Goal: Task Accomplishment & Management: Complete application form

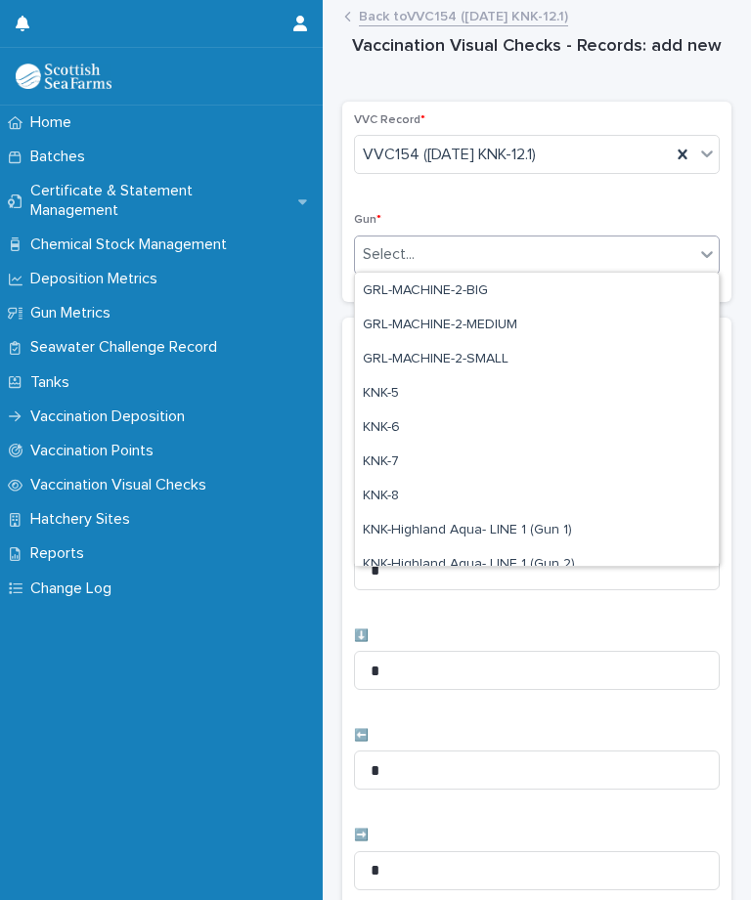
scroll to position [478, 0]
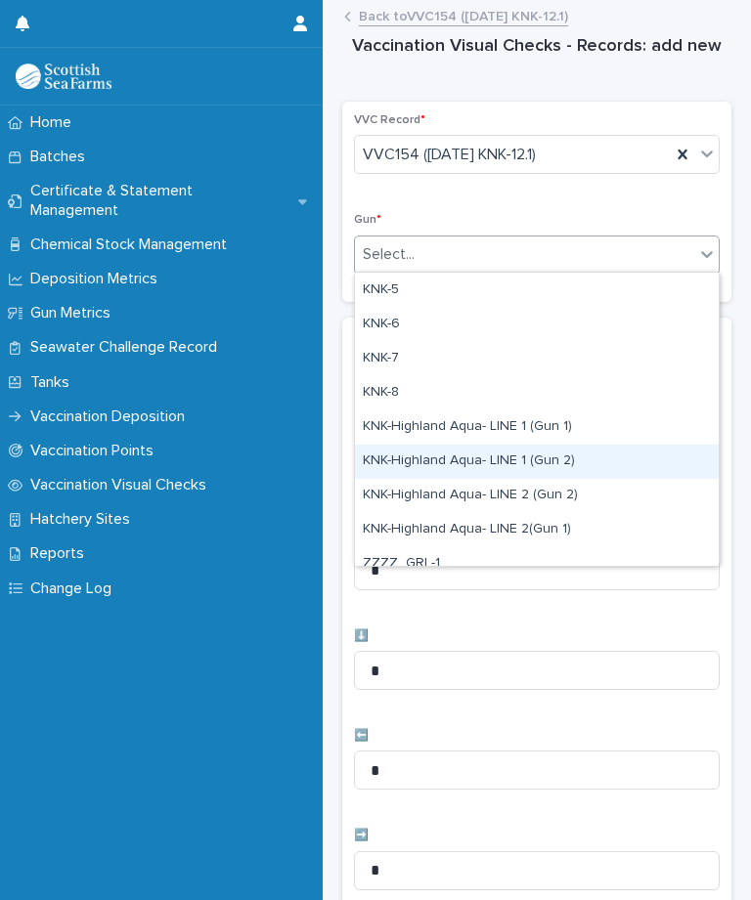
click at [565, 456] on div "KNK-Highland Aqua- LINE 1 (Gun 2)" at bounding box center [537, 462] width 364 height 34
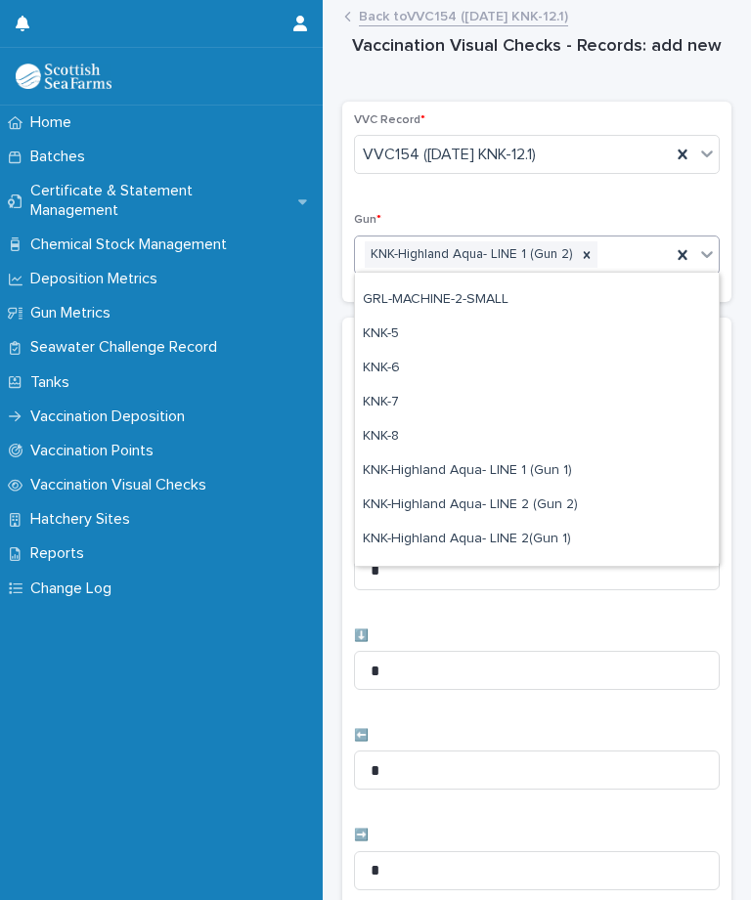
scroll to position [438, 0]
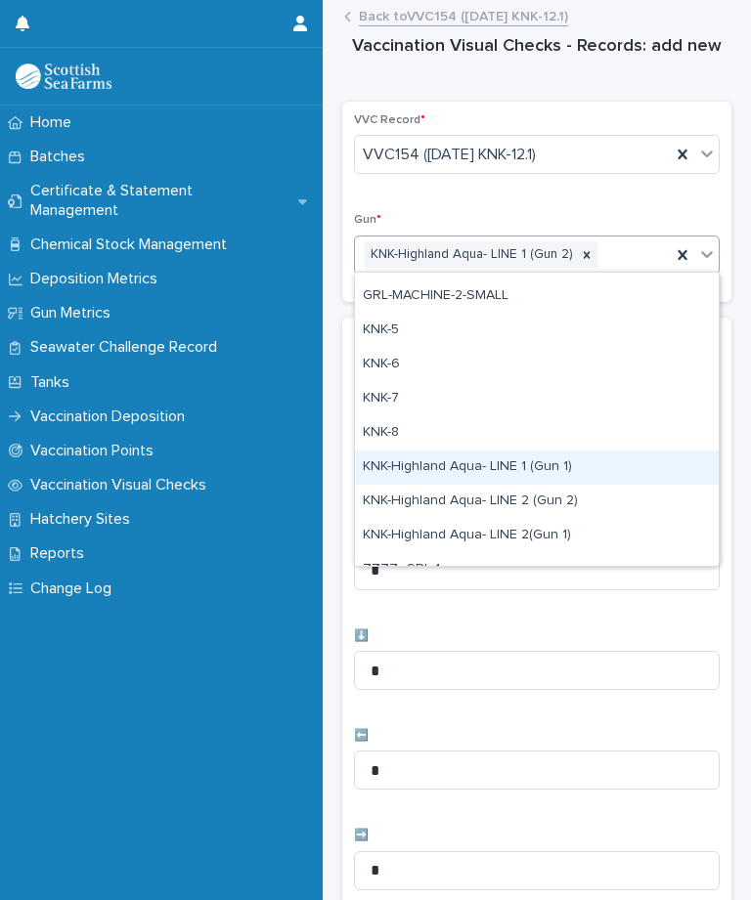
click at [562, 460] on div "KNK-Highland Aqua- LINE 1 (Gun 1)" at bounding box center [537, 468] width 364 height 34
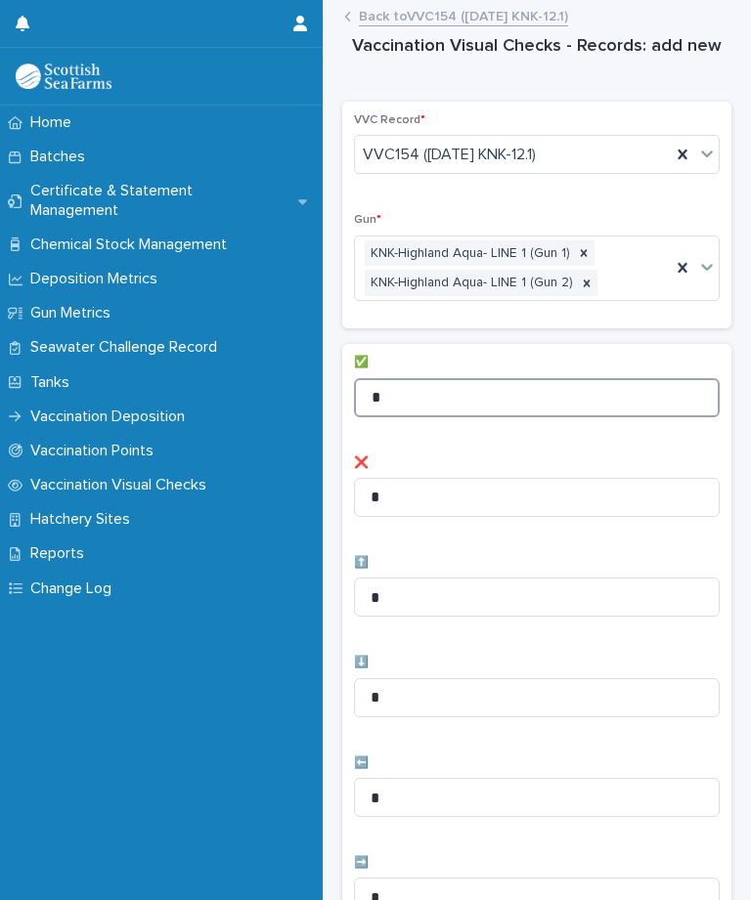
click at [561, 388] on input "*" at bounding box center [537, 397] width 366 height 39
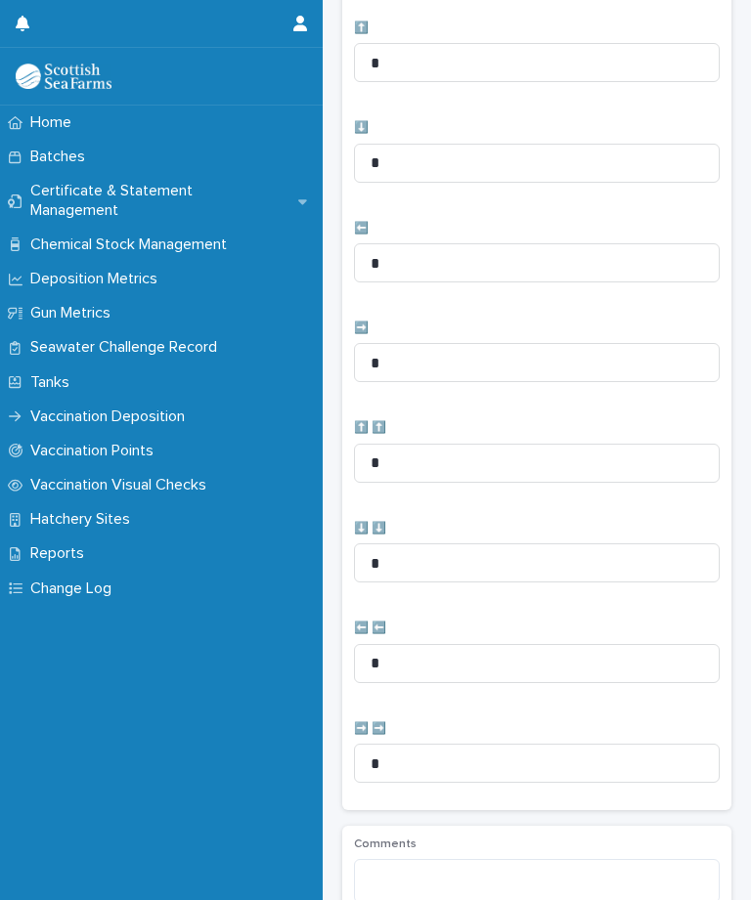
scroll to position [536, 0]
type input "**"
click at [486, 265] on input "*" at bounding box center [537, 261] width 366 height 39
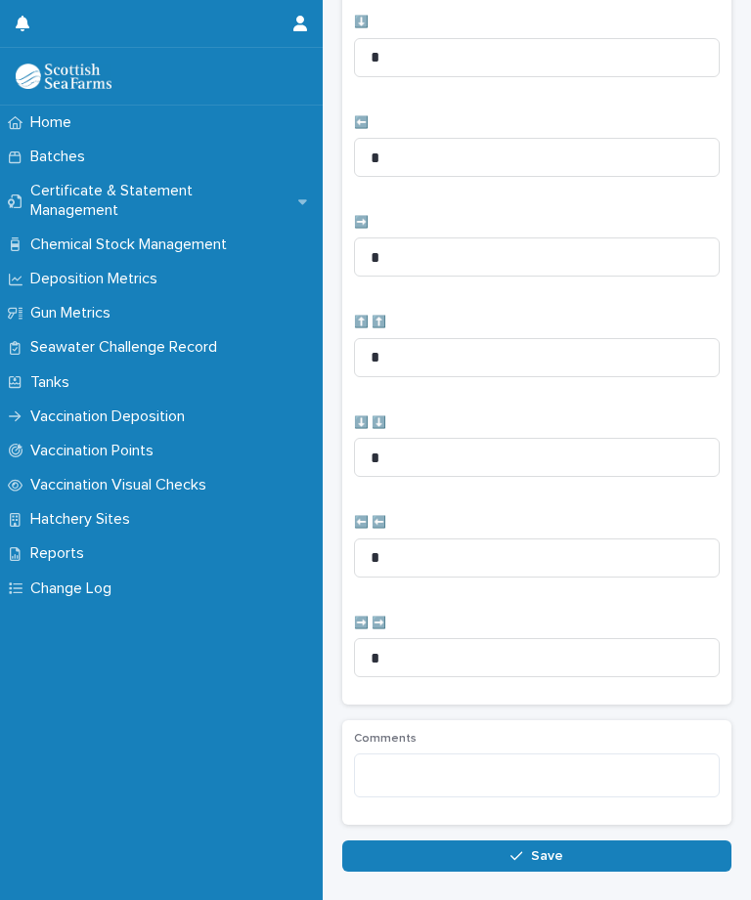
scroll to position [639, 0]
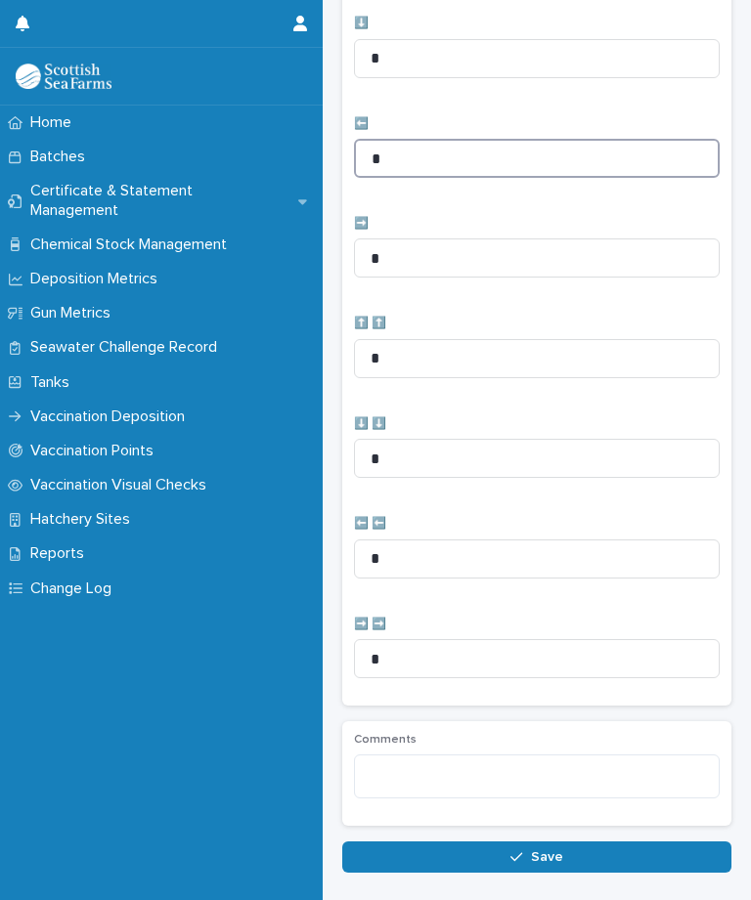
type input "*"
click at [516, 859] on button "Save" at bounding box center [536, 857] width 389 height 31
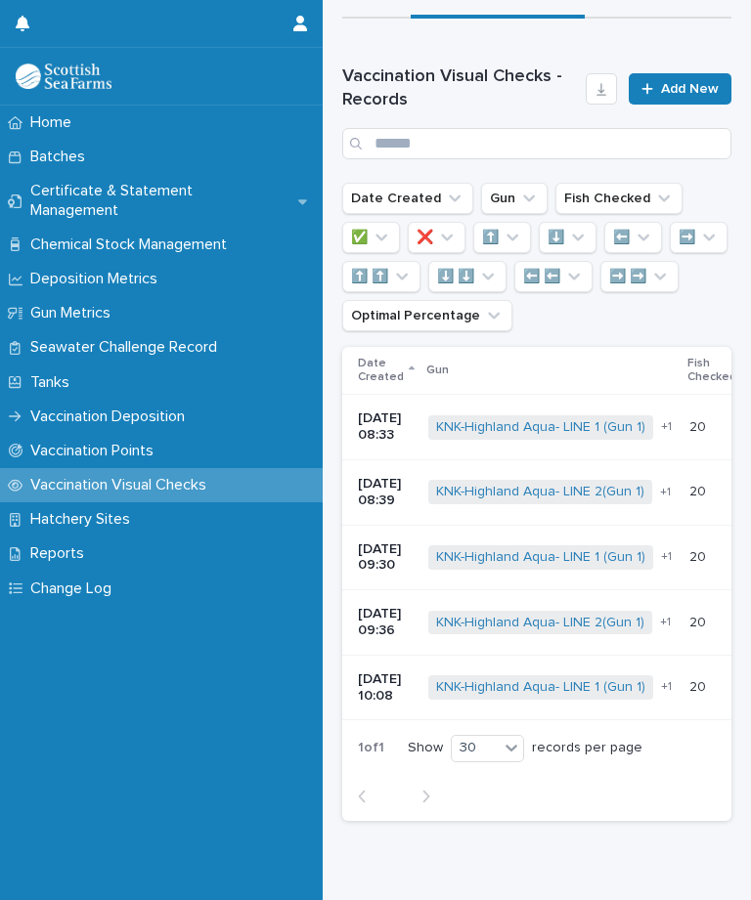
scroll to position [115, 0]
click at [686, 97] on span "Add New" at bounding box center [690, 90] width 58 height 14
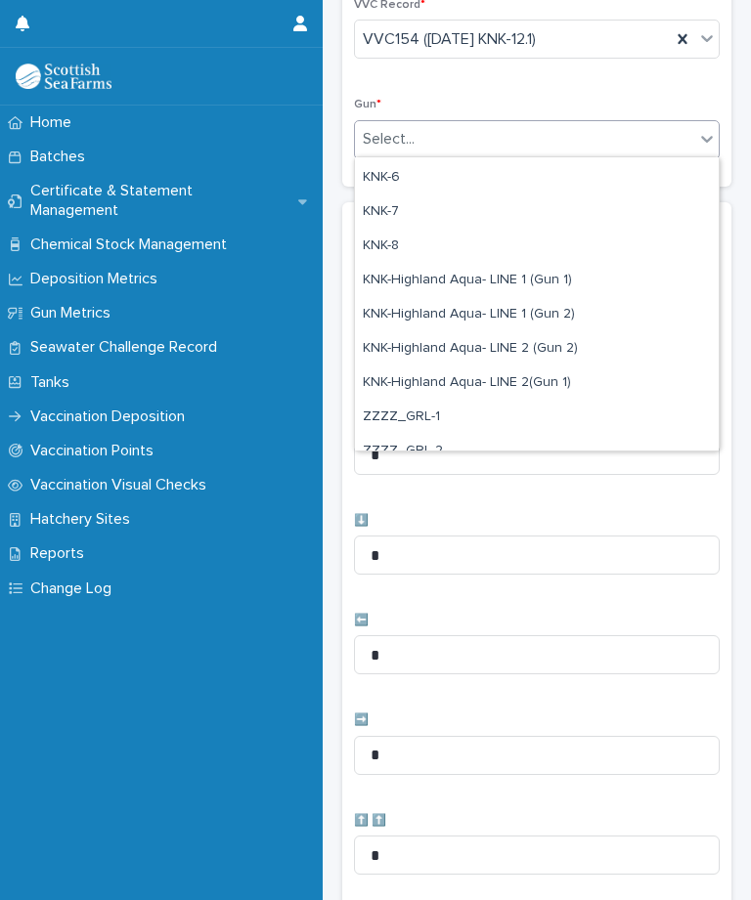
scroll to position [517, 0]
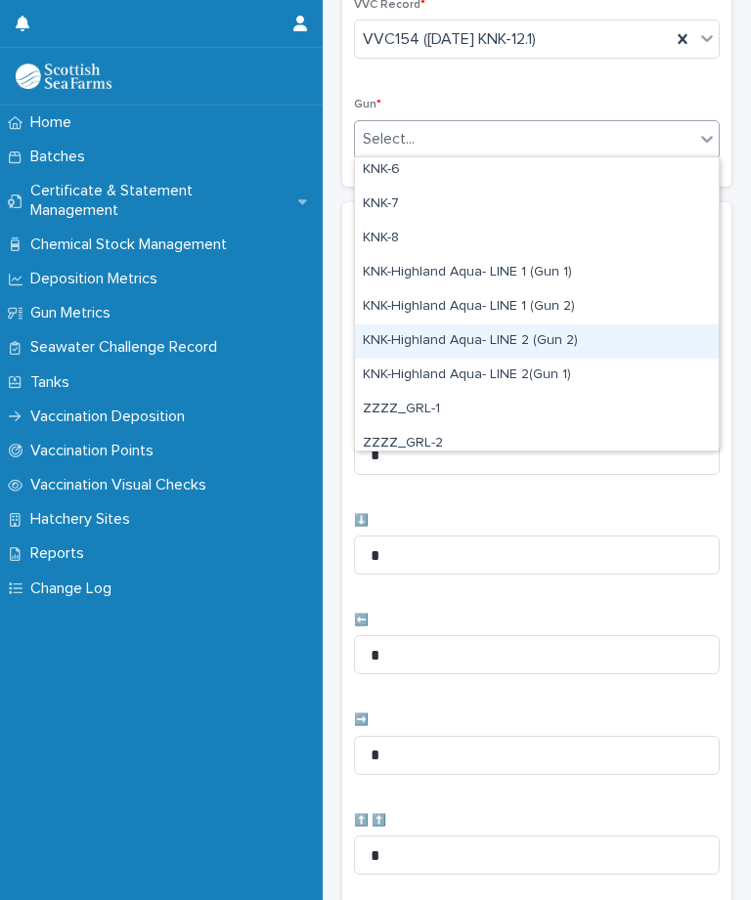
click at [566, 339] on div "KNK-Highland Aqua- LINE 2 (Gun 2)" at bounding box center [537, 342] width 364 height 34
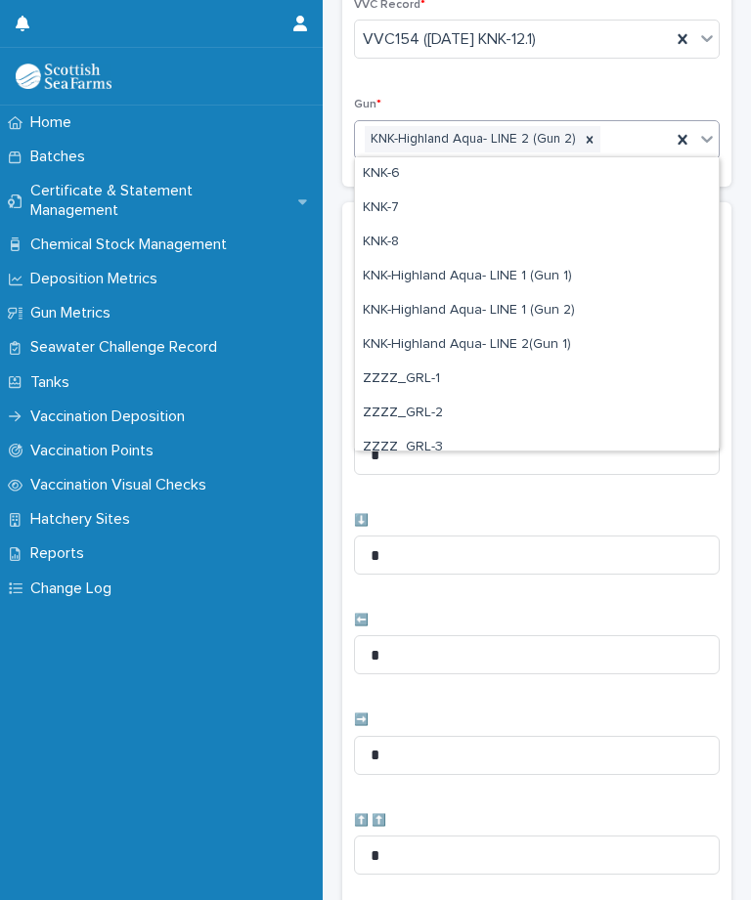
scroll to position [529, 0]
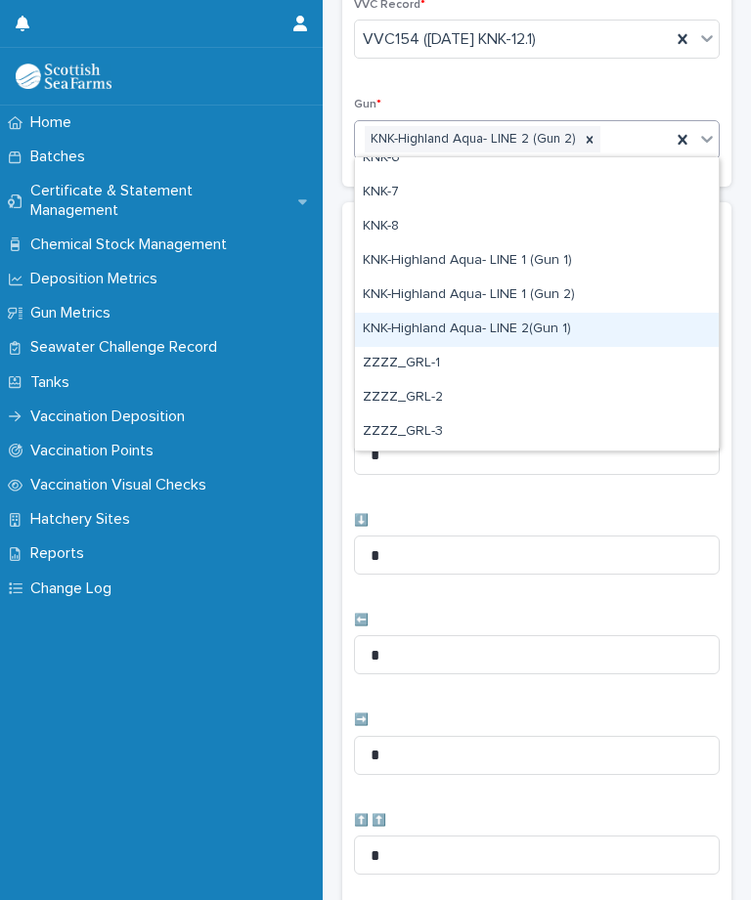
click at [552, 331] on div "KNK-Highland Aqua- LINE 2(Gun 1)" at bounding box center [537, 330] width 364 height 34
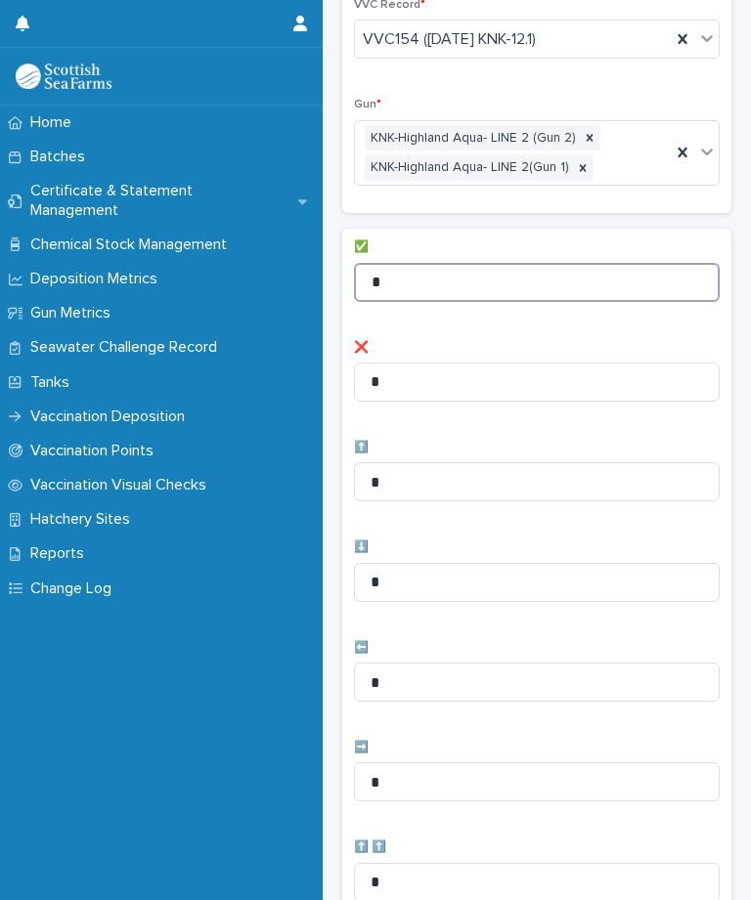
click at [485, 278] on input "*" at bounding box center [537, 282] width 366 height 39
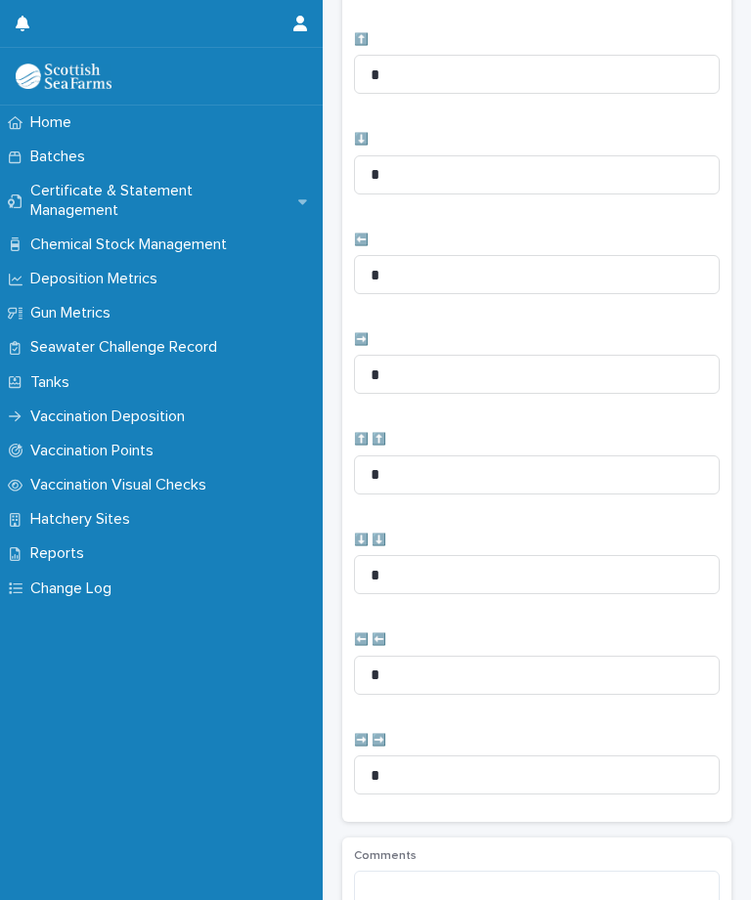
scroll to position [554, 0]
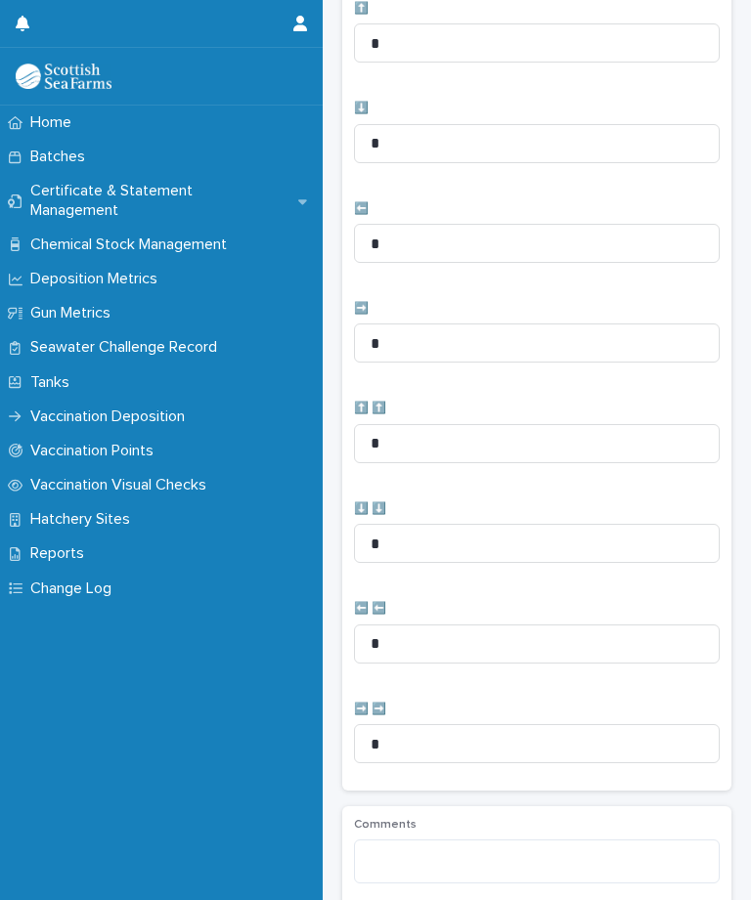
type input "**"
click at [456, 132] on input "*" at bounding box center [537, 143] width 366 height 39
type input "*"
click at [448, 239] on input "*" at bounding box center [537, 243] width 366 height 39
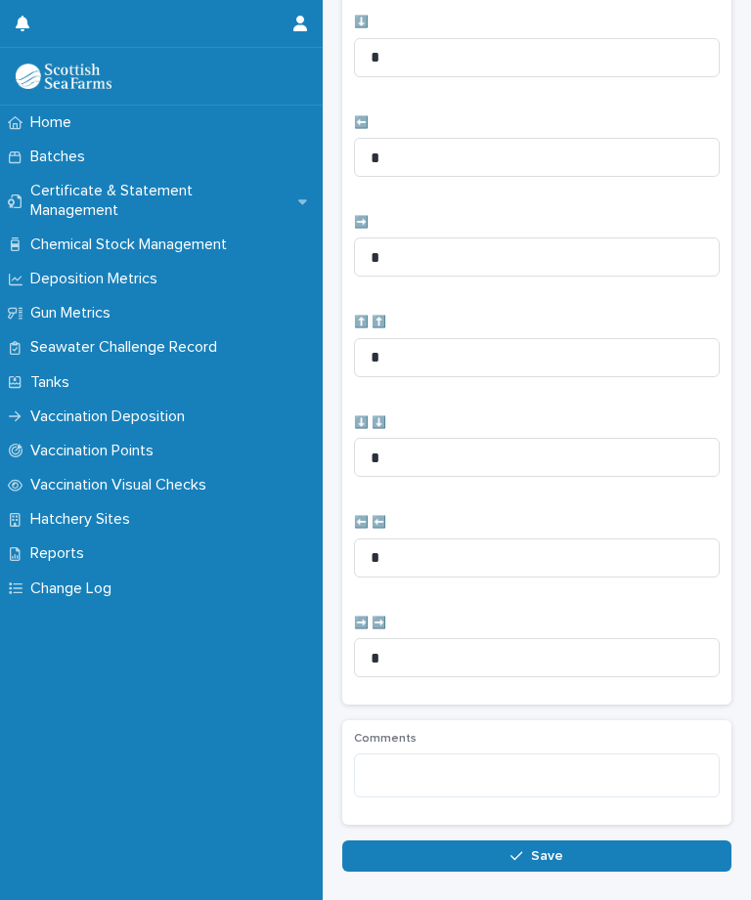
scroll to position [639, 0]
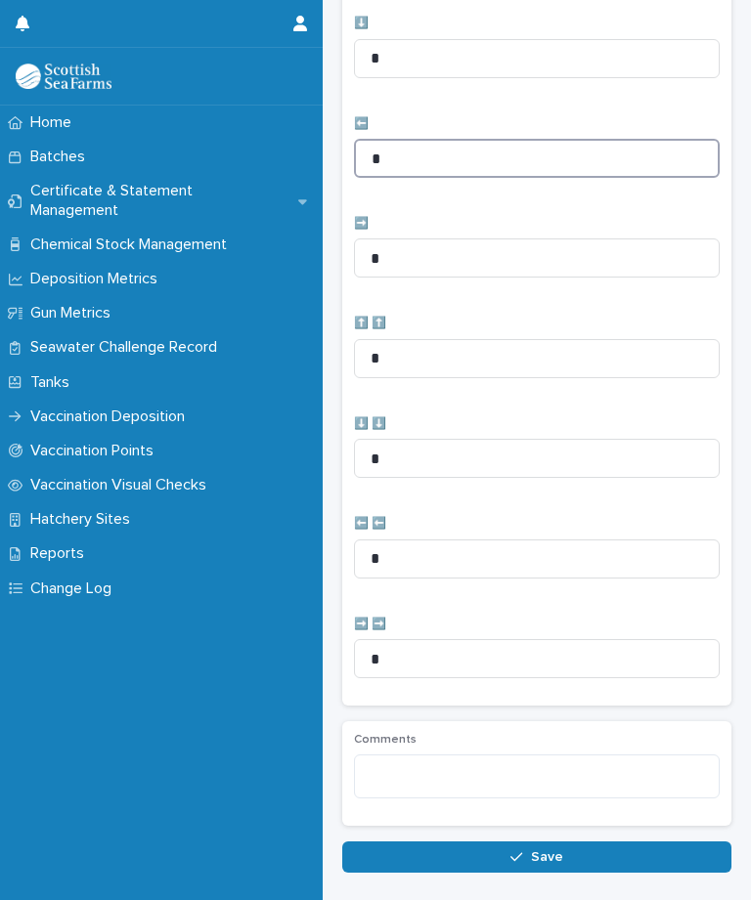
type input "*"
click at [569, 855] on button "Save" at bounding box center [536, 857] width 389 height 31
